Goal: Transaction & Acquisition: Purchase product/service

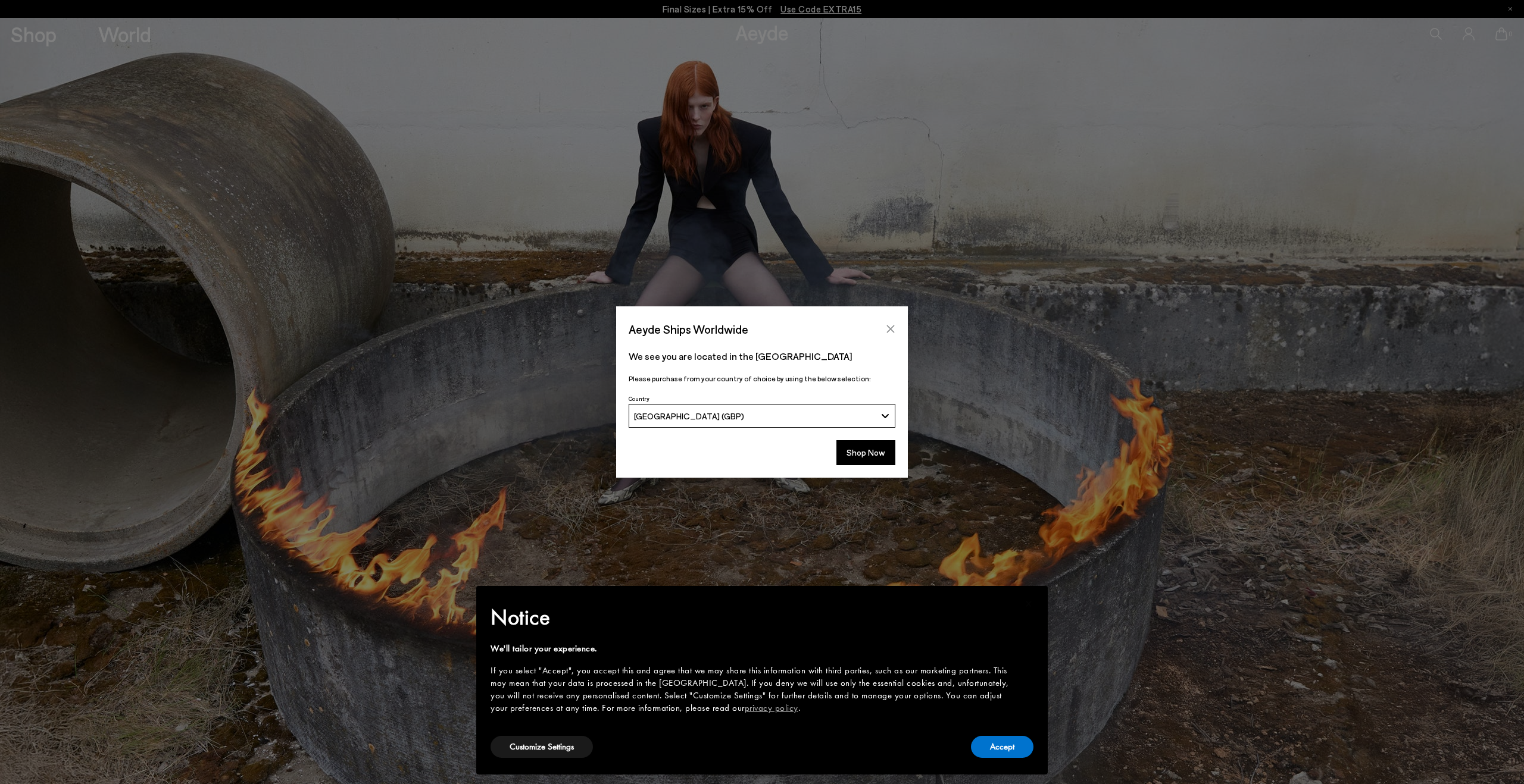
click at [893, 329] on icon "Close" at bounding box center [890, 329] width 10 height 10
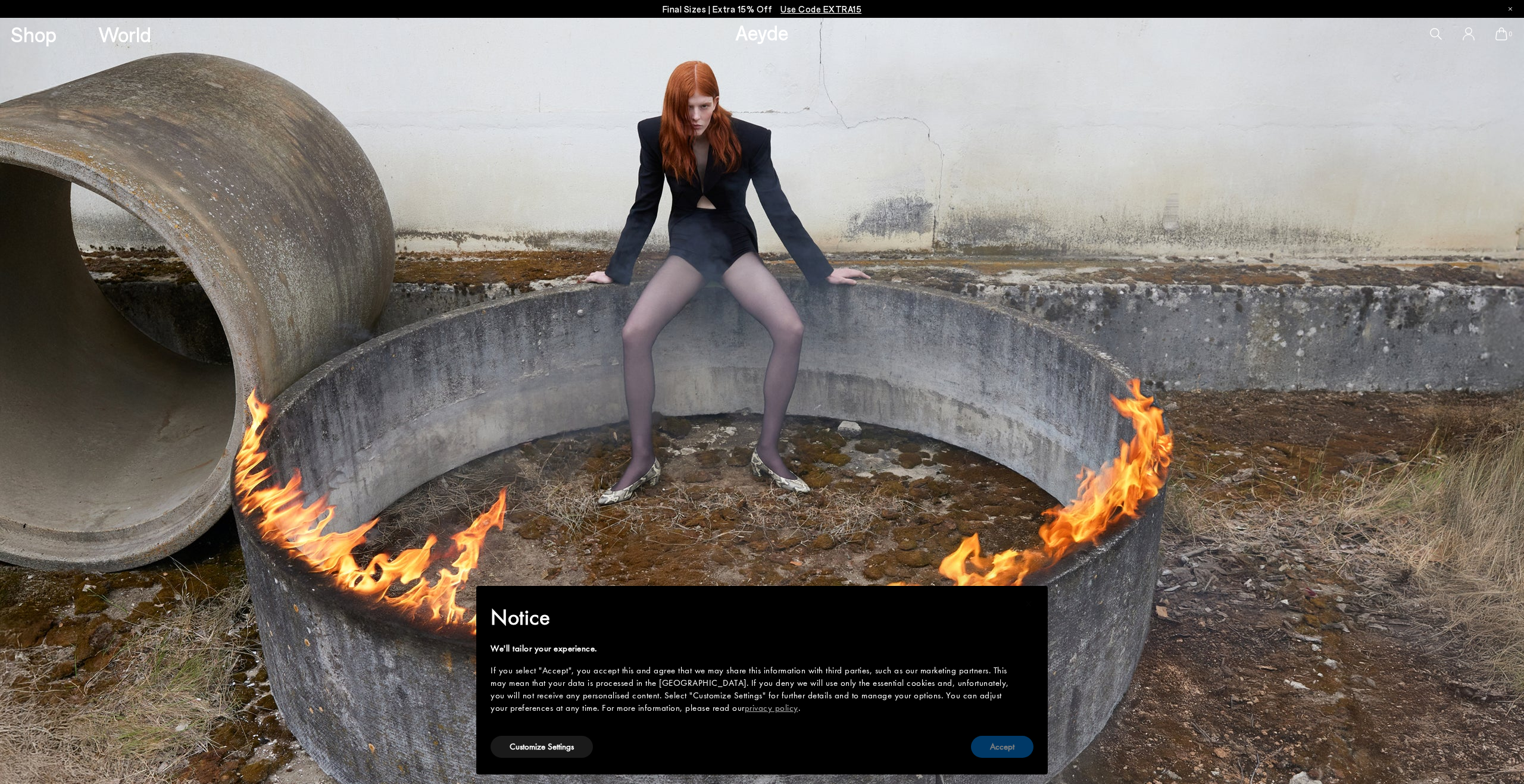
click at [990, 741] on button "Accept" at bounding box center [1002, 747] width 63 height 22
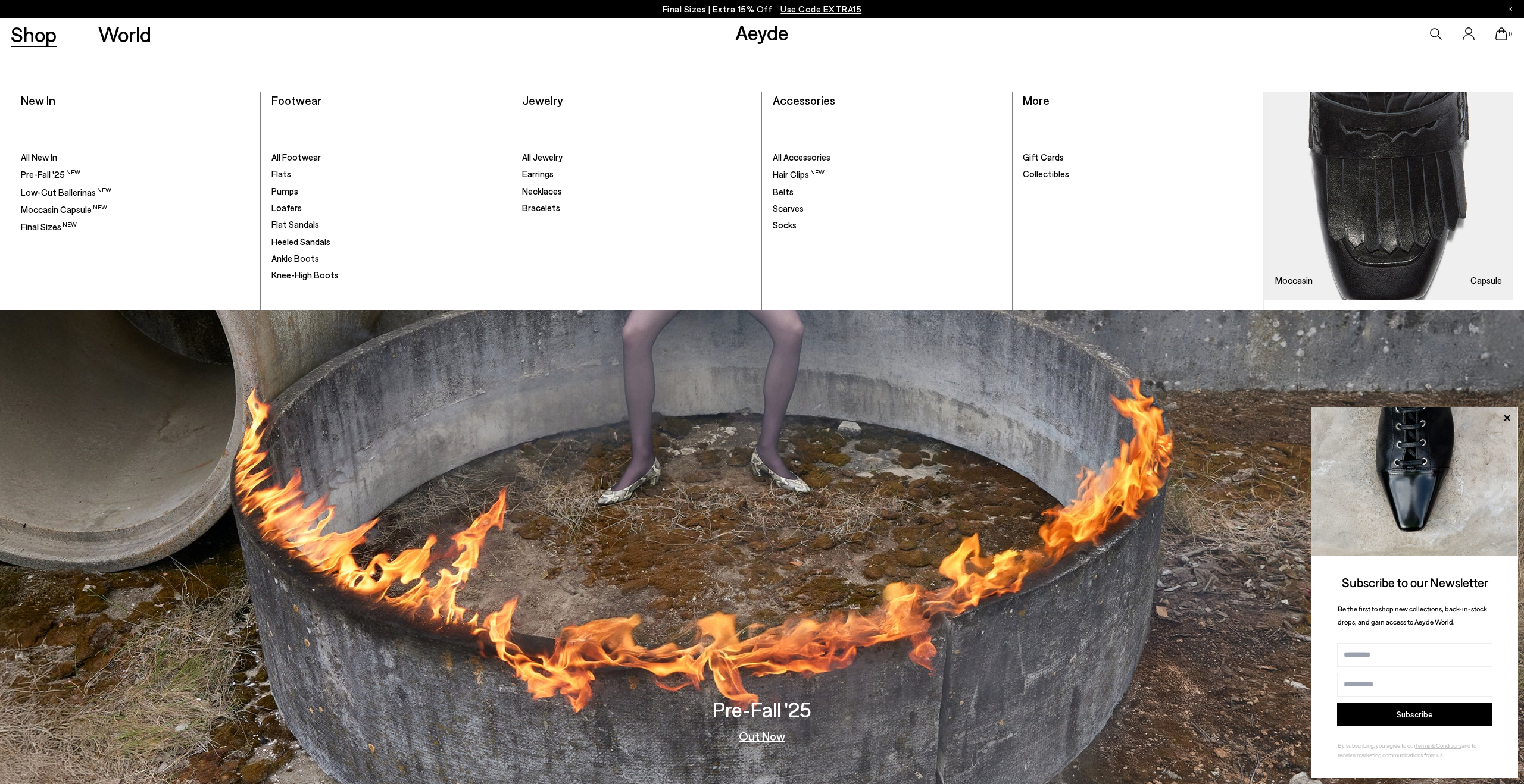
click at [38, 34] on link "Shop" at bounding box center [33, 34] width 46 height 21
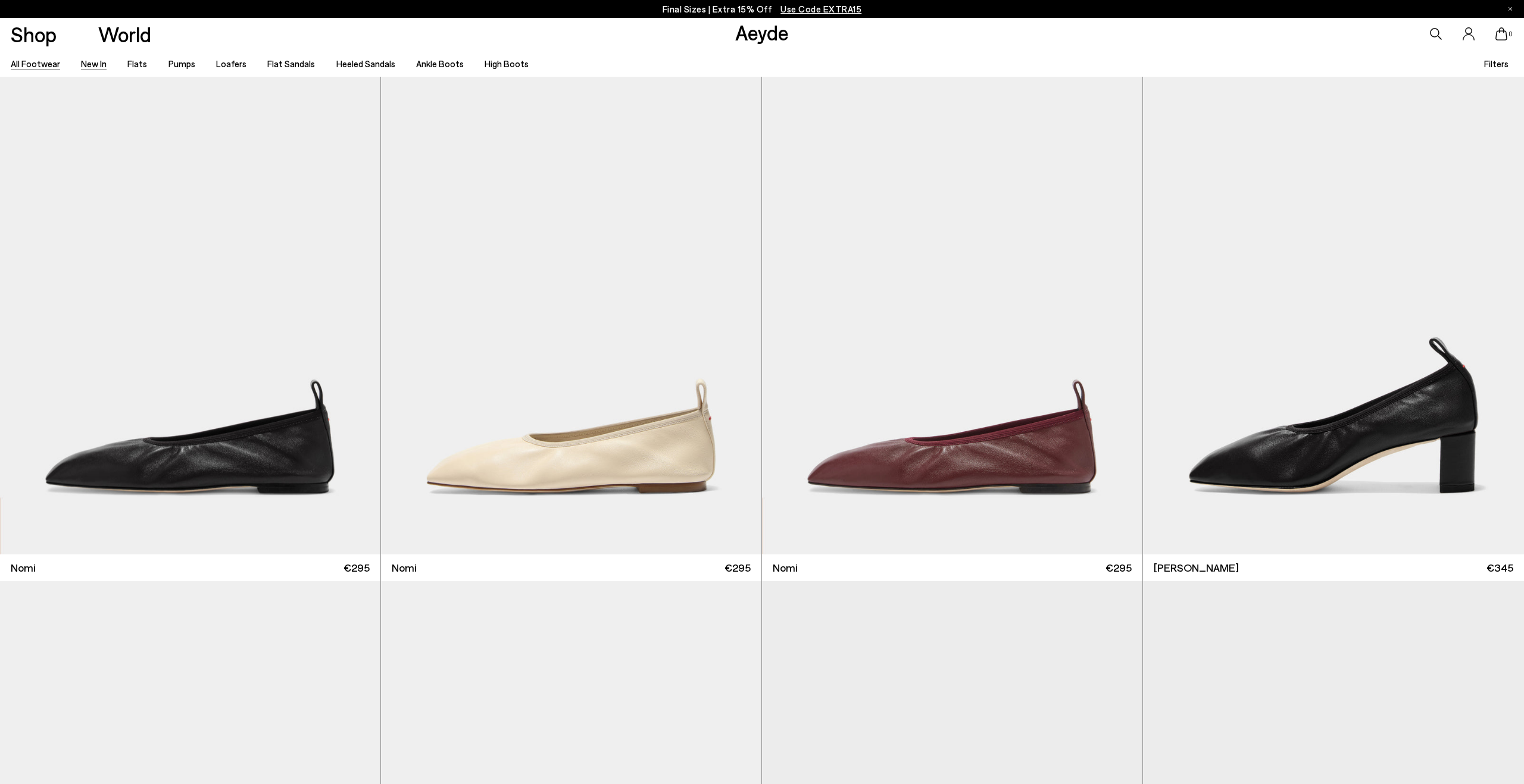
click at [91, 64] on link "New In" at bounding box center [93, 63] width 25 height 10
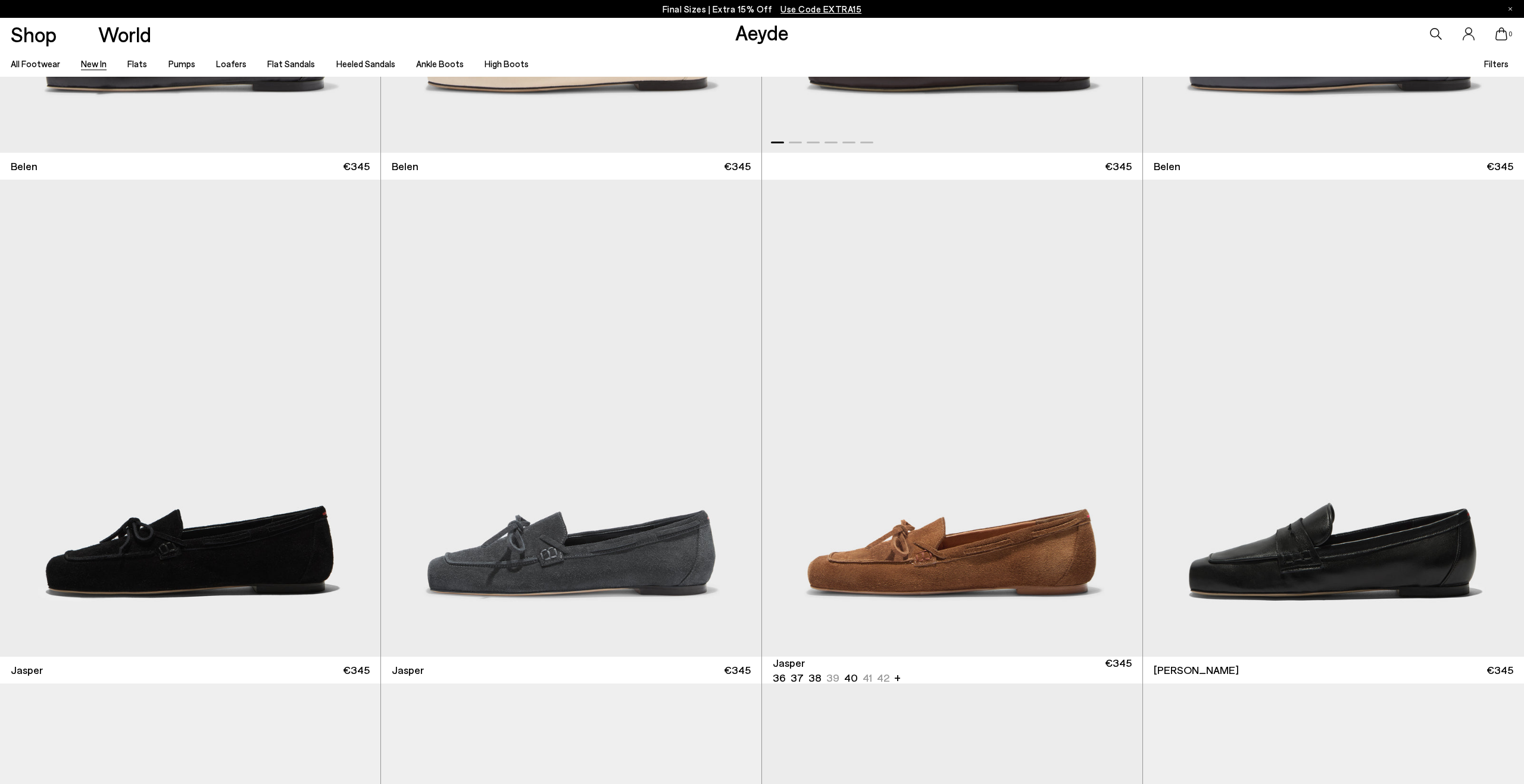
scroll to position [420, 0]
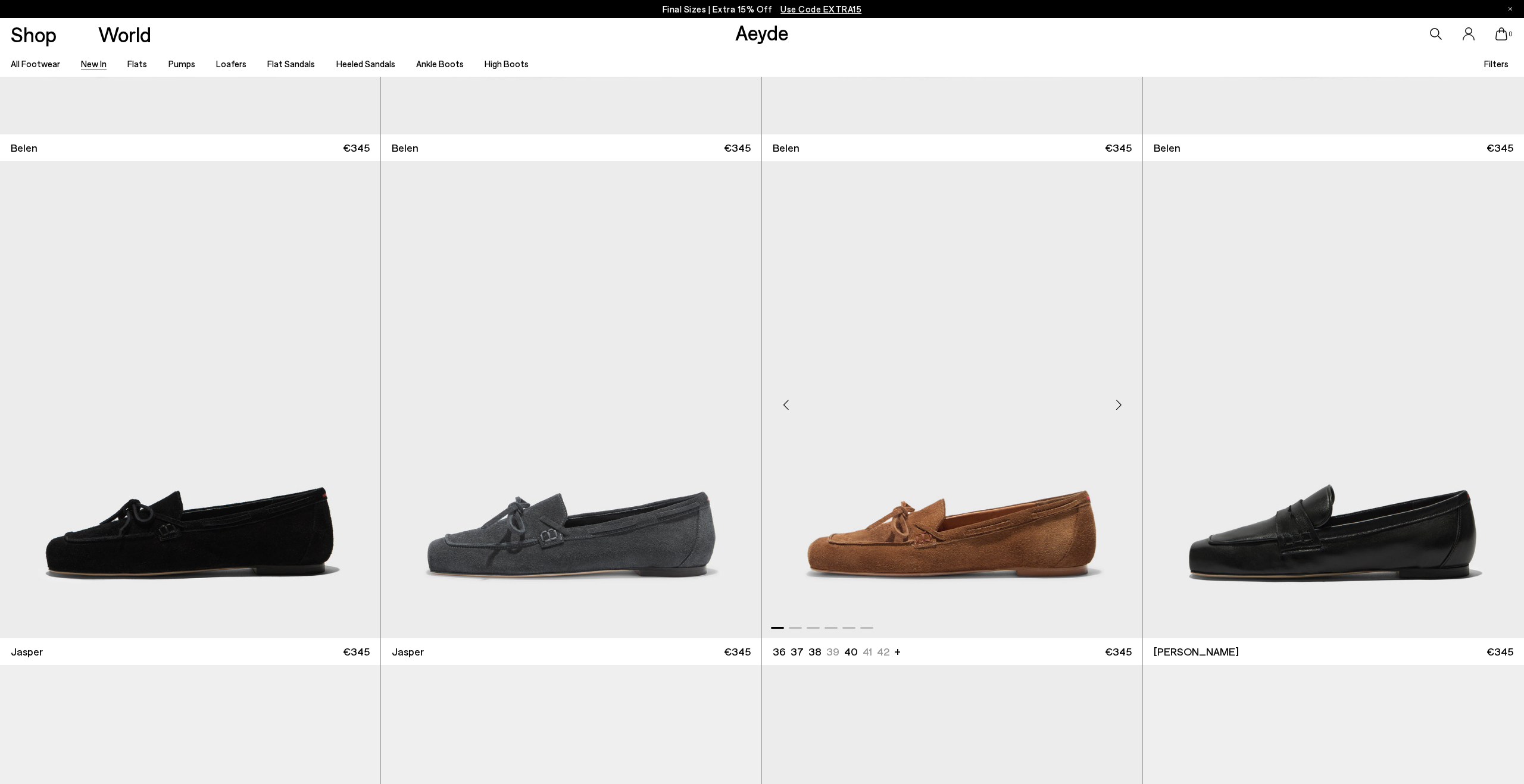
click at [925, 529] on img "1 / 6" at bounding box center [952, 400] width 381 height 477
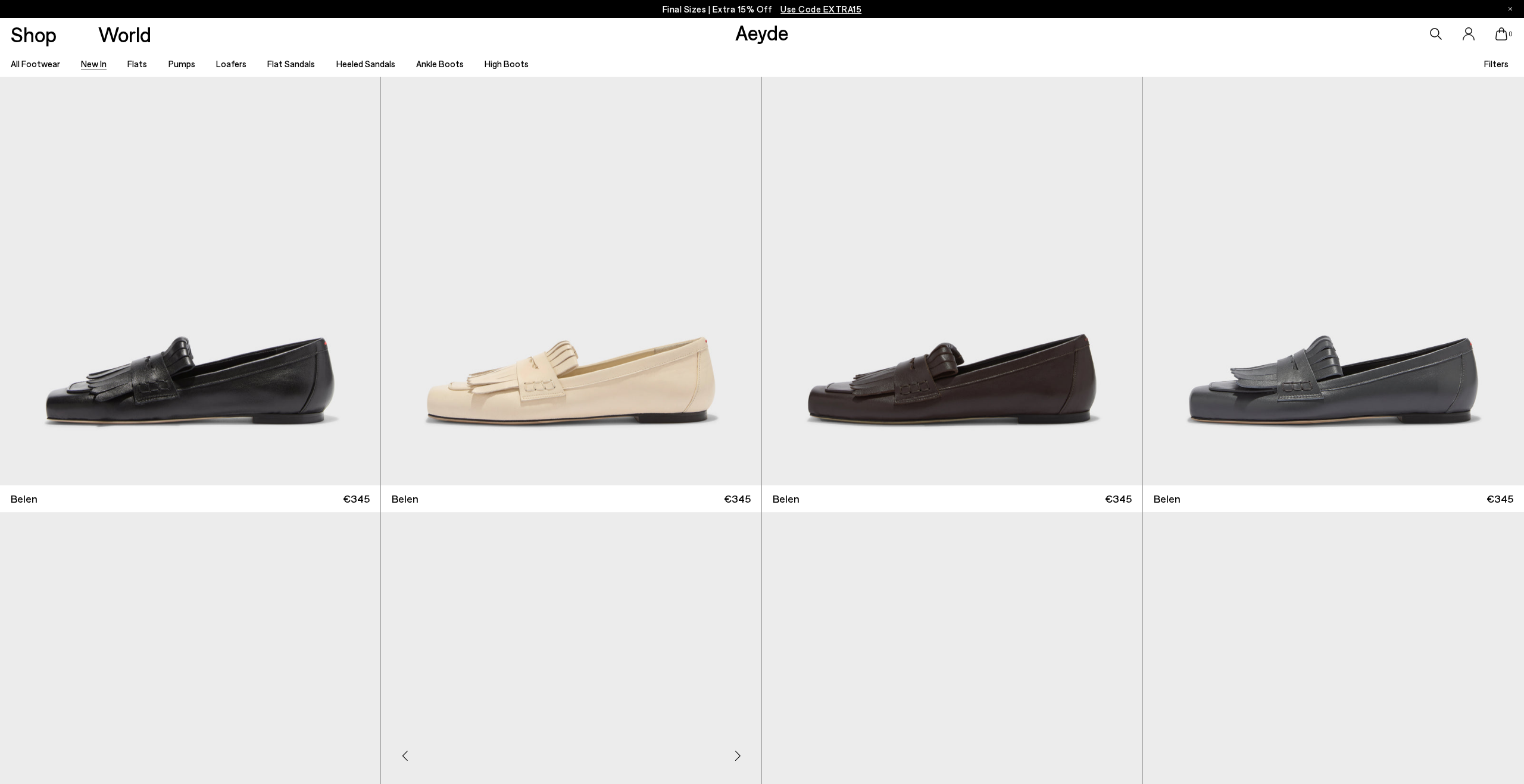
scroll to position [69, 0]
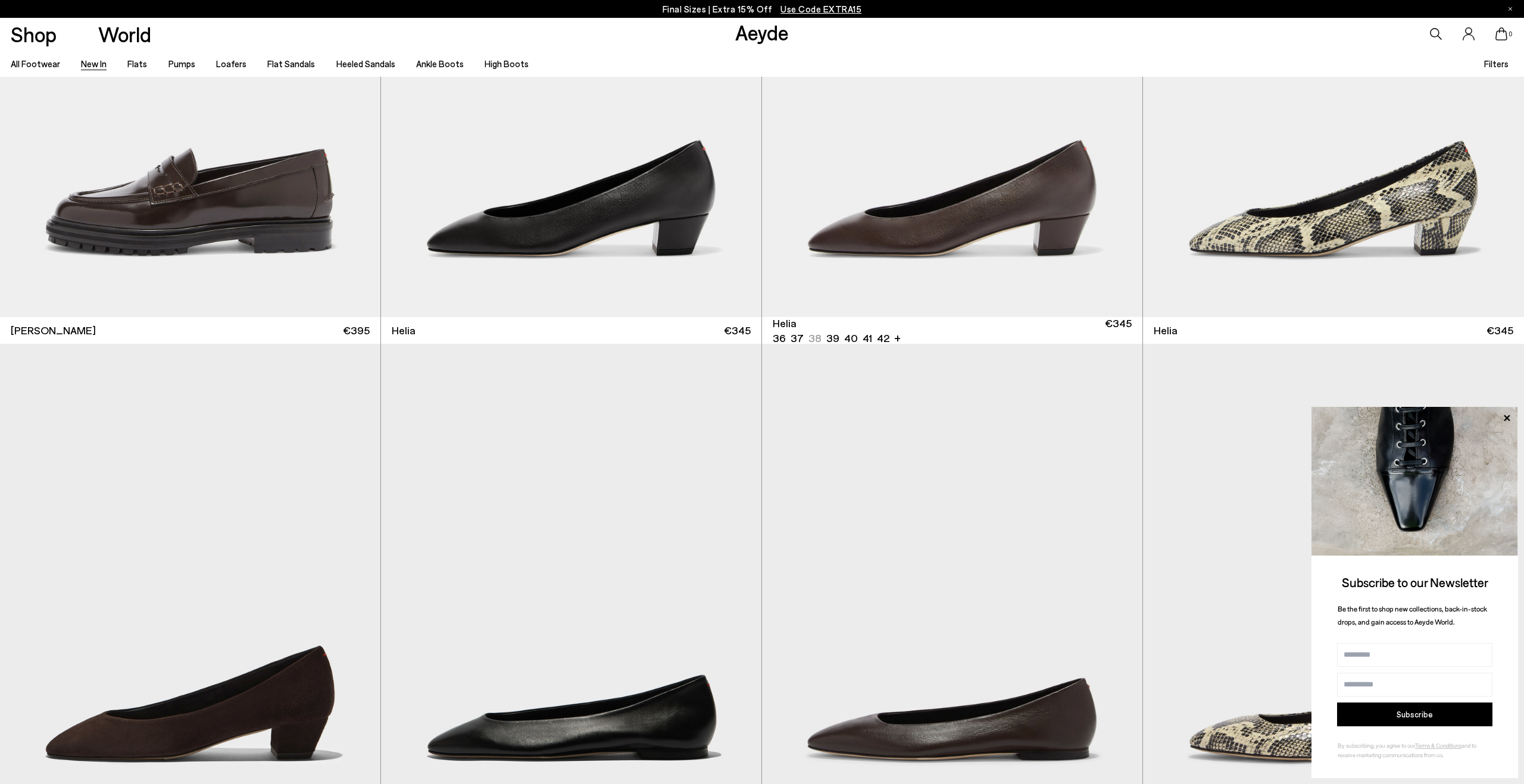
scroll to position [1752, 0]
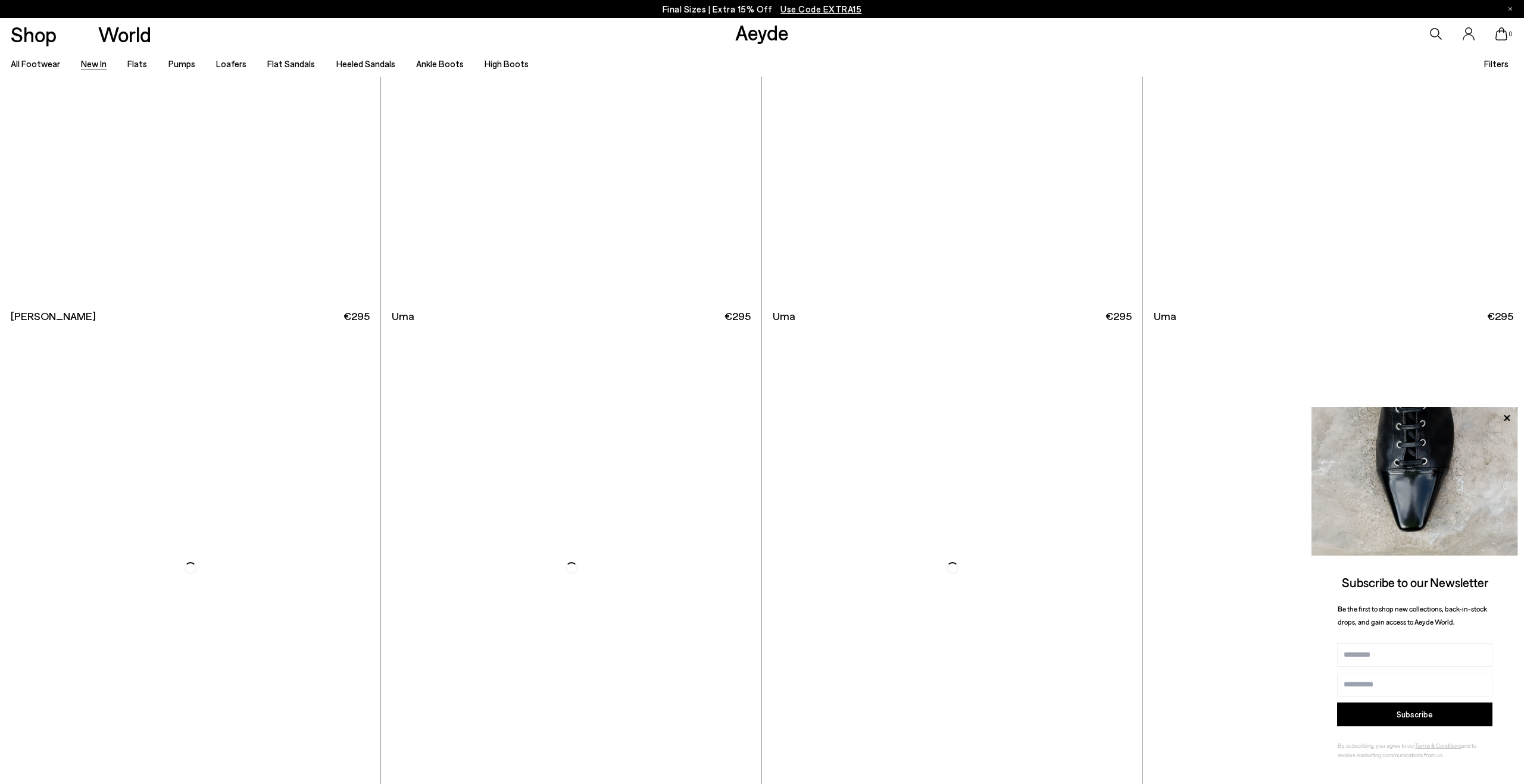
scroll to position [9680, 0]
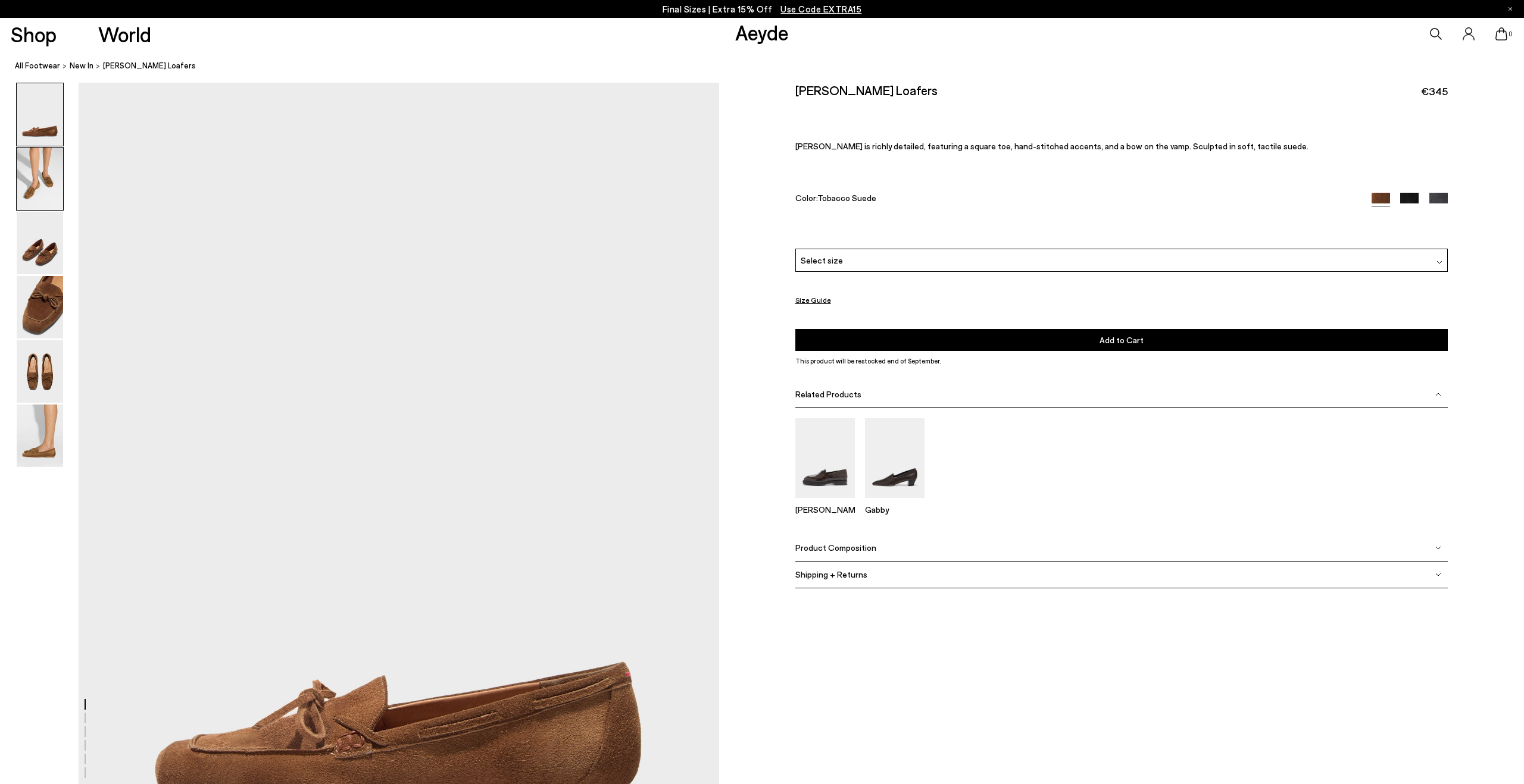
click at [38, 181] on img at bounding box center [40, 179] width 46 height 63
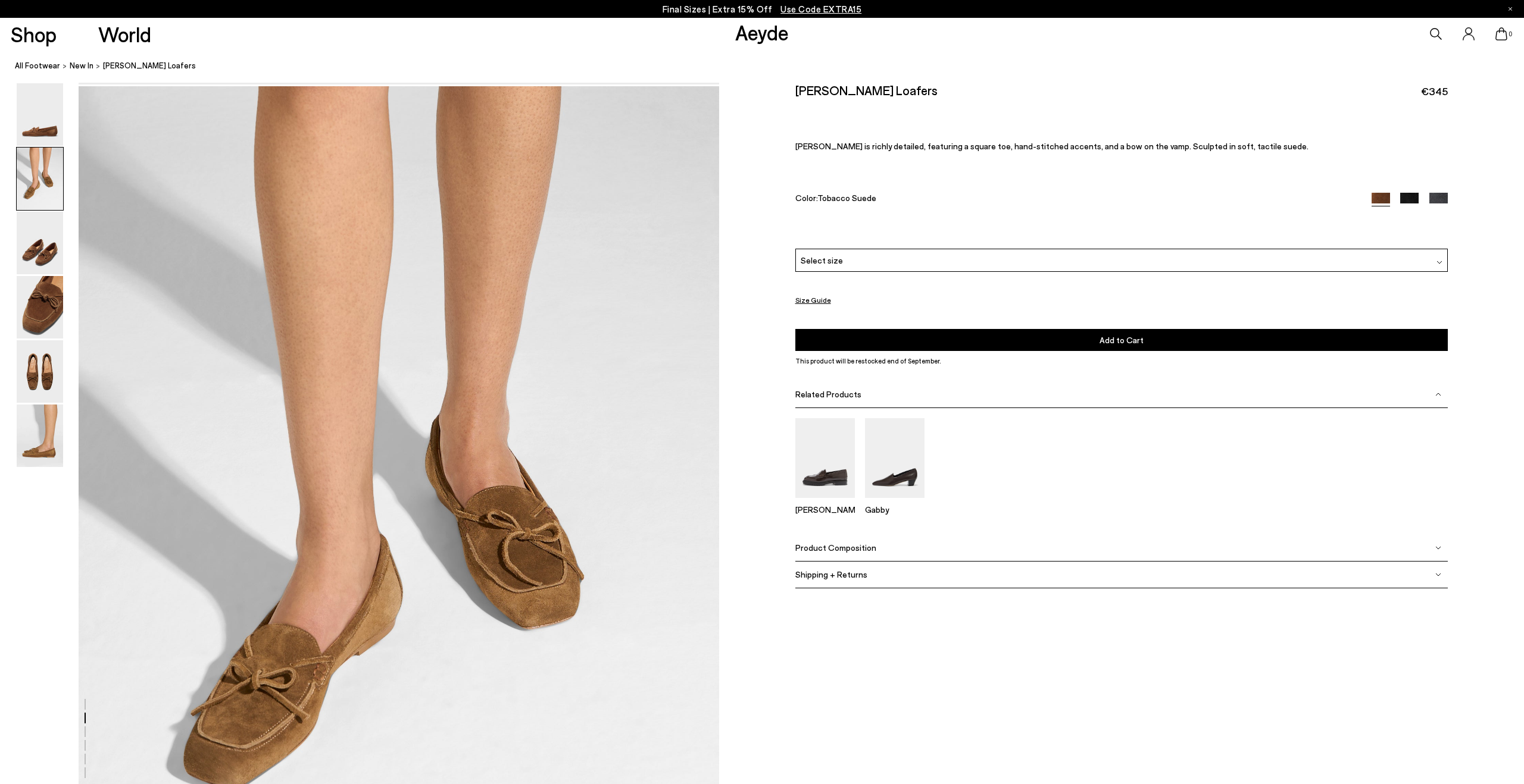
scroll to position [856, 0]
